Goal: Task Accomplishment & Management: Manage account settings

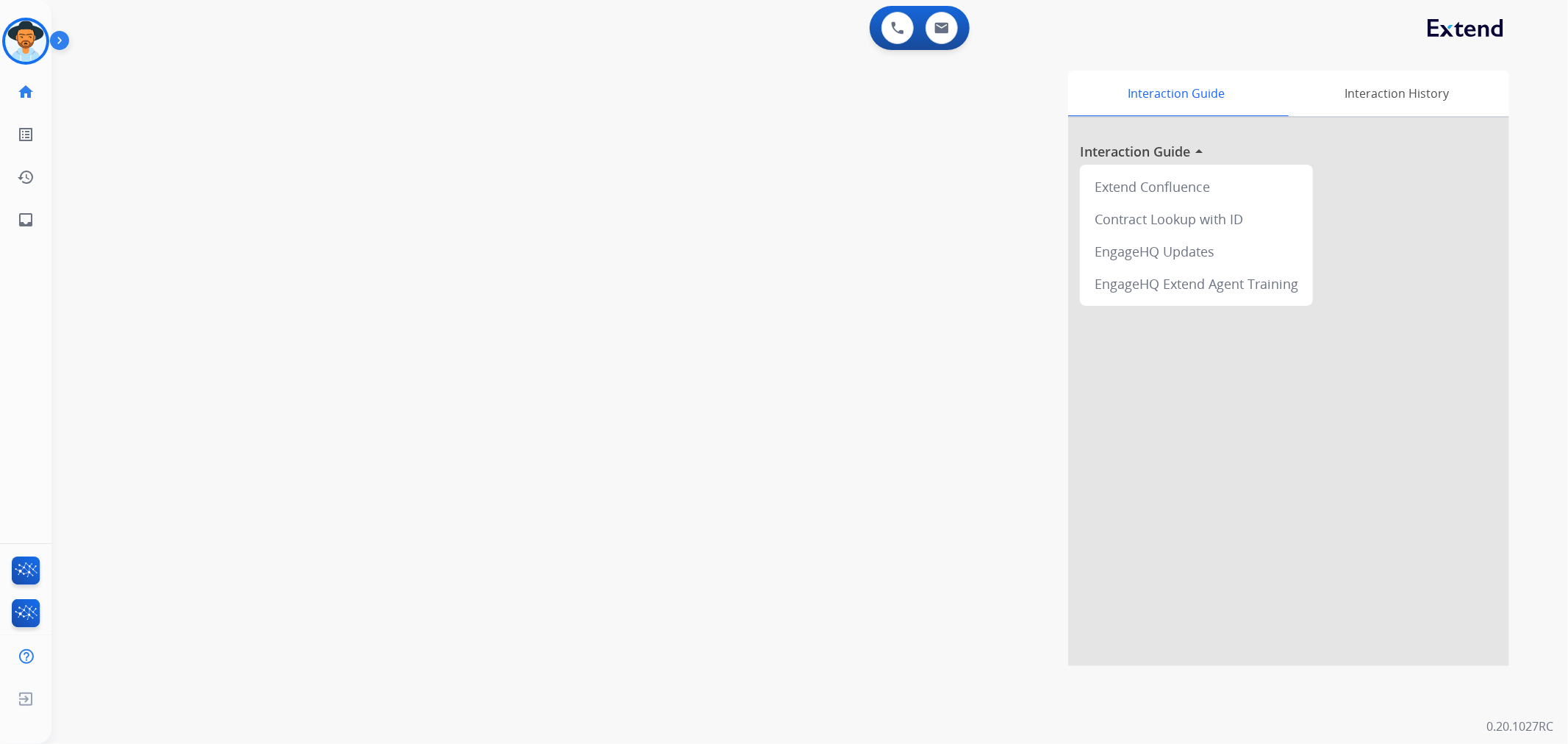
click at [42, 32] on img at bounding box center [26, 41] width 41 height 41
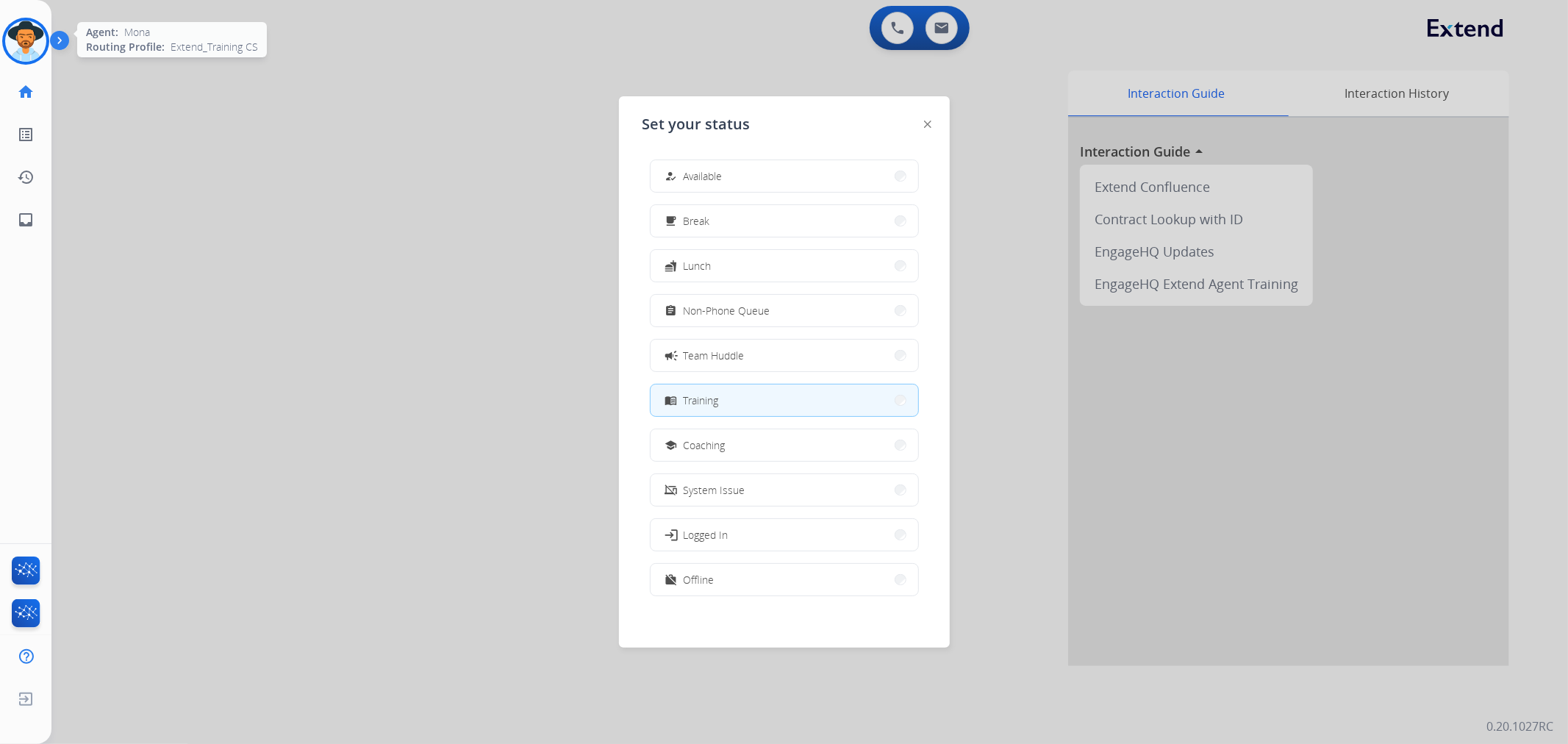
click at [47, 42] on div at bounding box center [25, 41] width 47 height 47
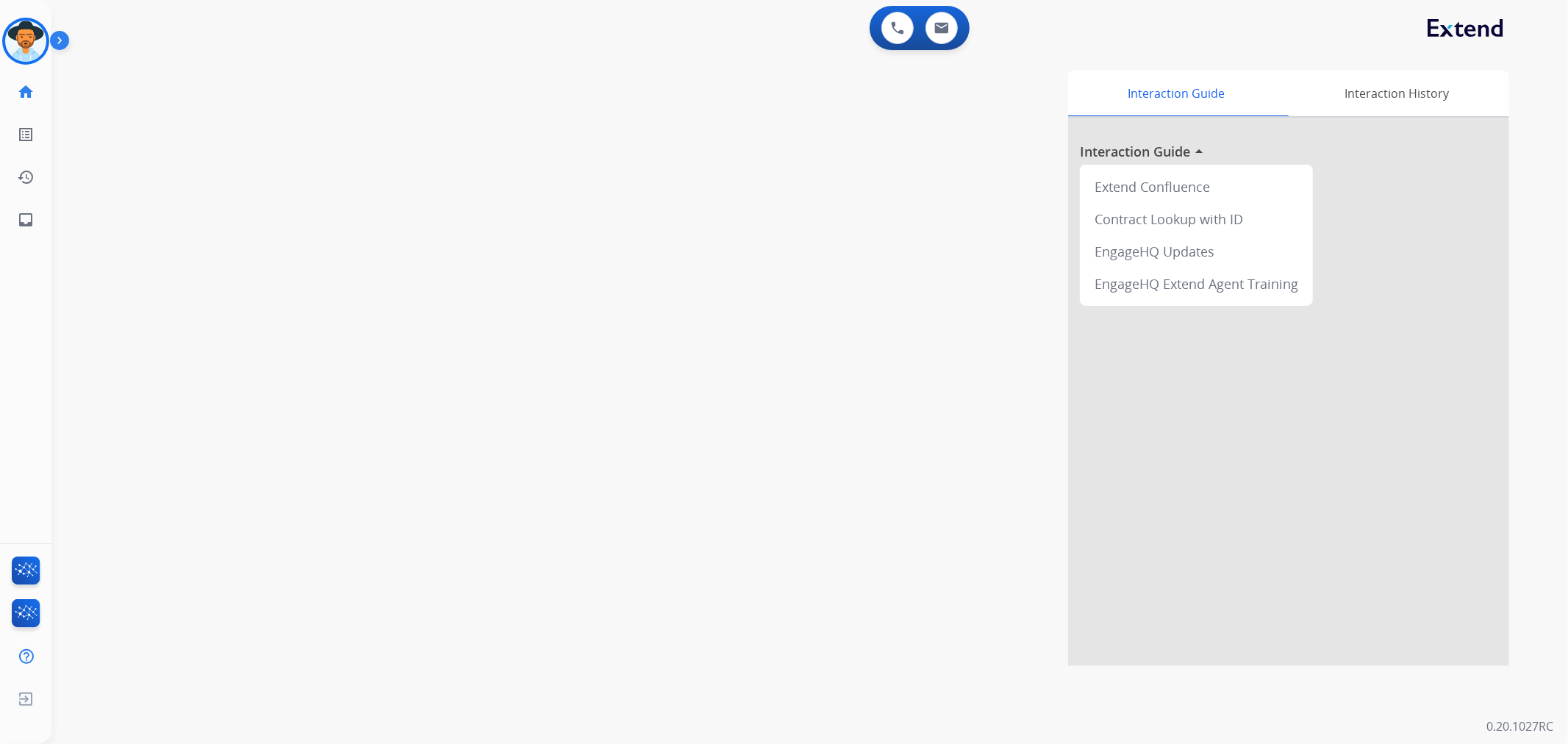
click at [61, 45] on img at bounding box center [63, 43] width 25 height 28
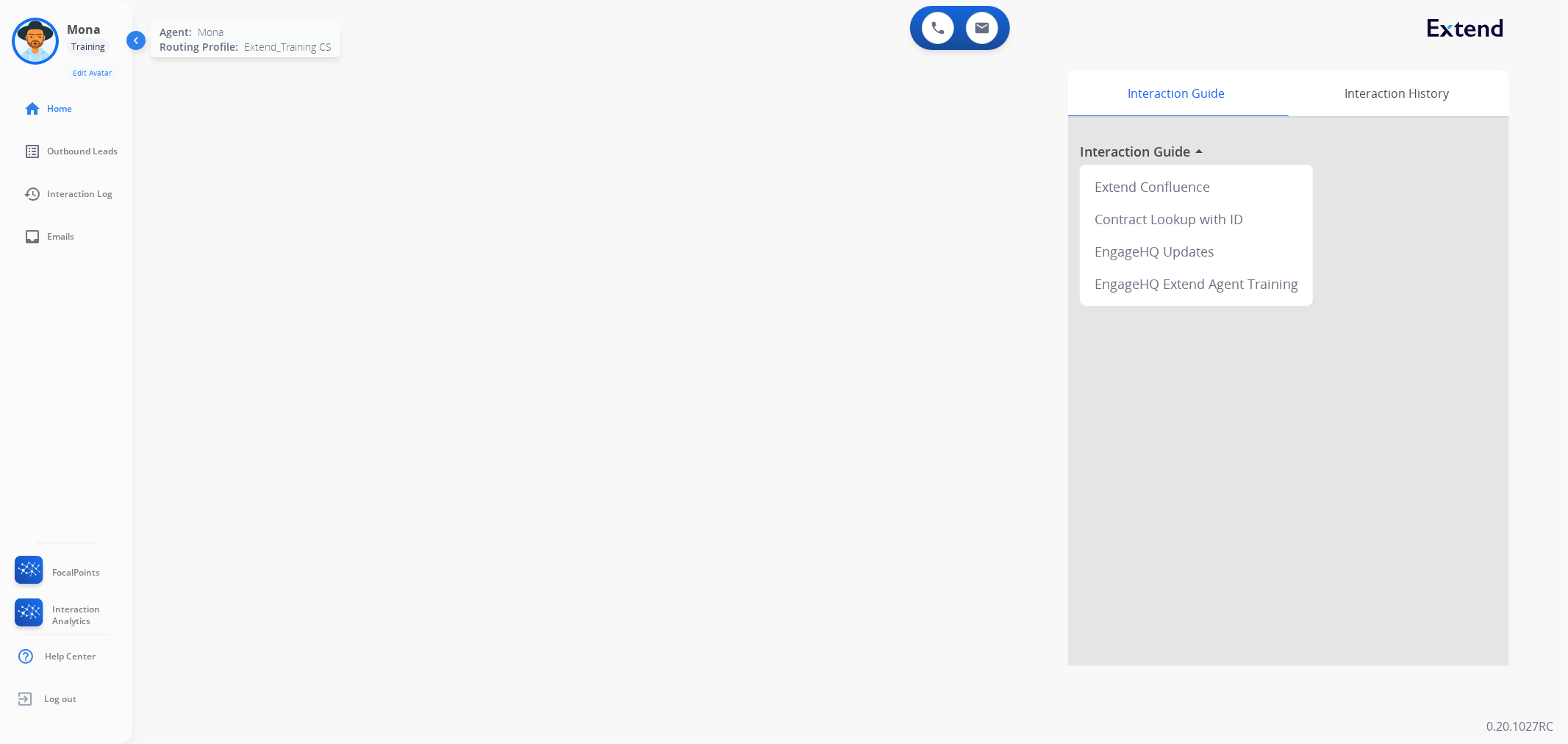
click at [34, 39] on img at bounding box center [35, 41] width 41 height 41
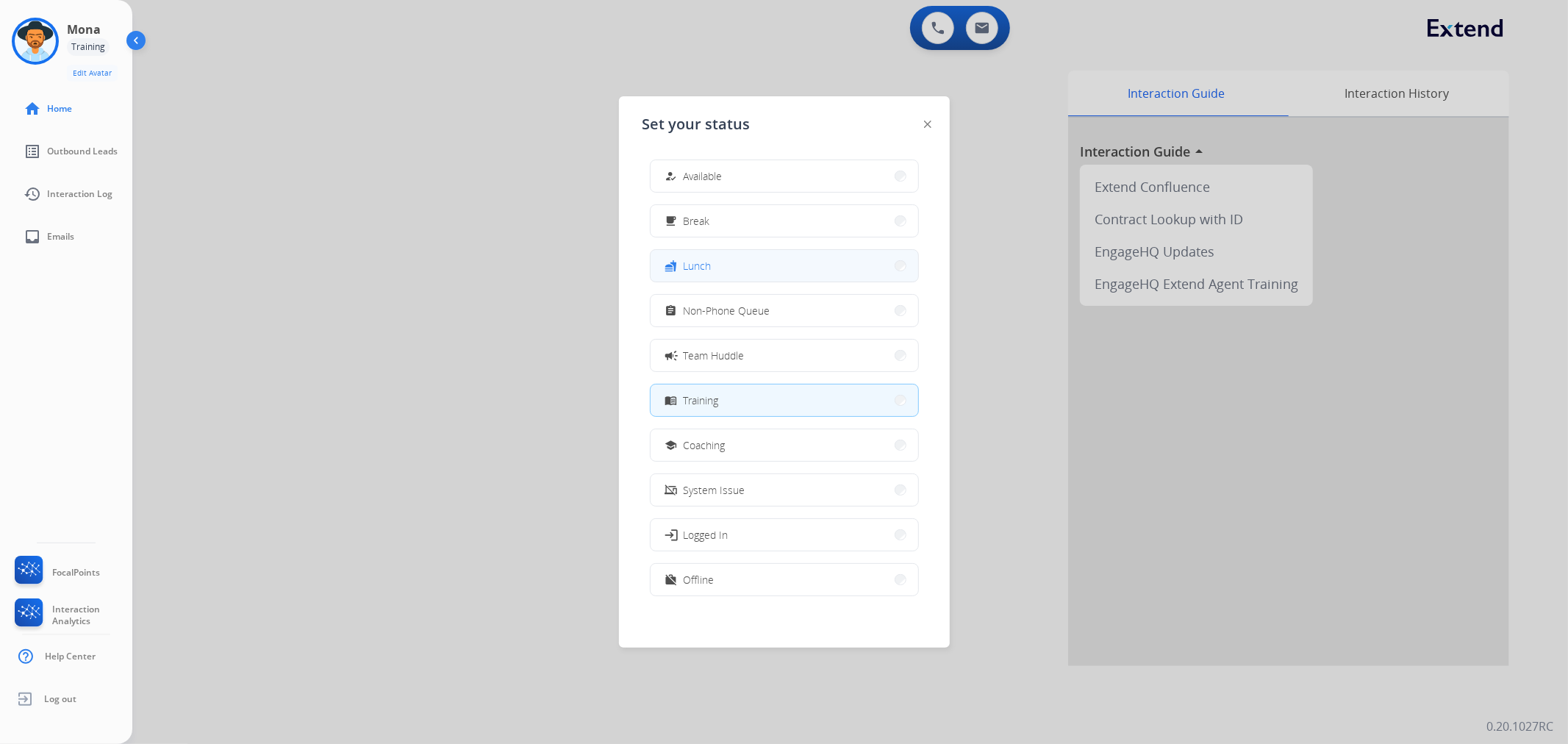
click at [699, 273] on div "fastfood Lunch" at bounding box center [687, 266] width 49 height 18
